Goal: Information Seeking & Learning: Learn about a topic

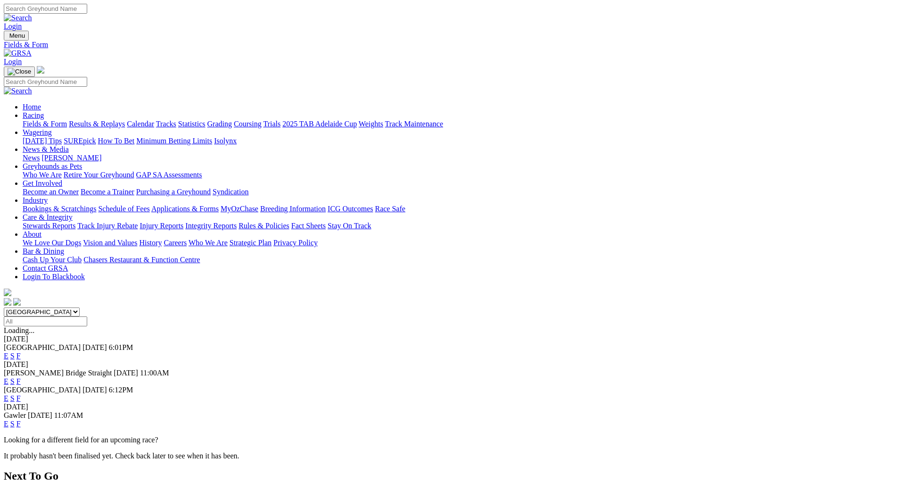
click at [21, 420] on link "F" at bounding box center [19, 424] width 4 height 8
